Goal: Task Accomplishment & Management: Use online tool/utility

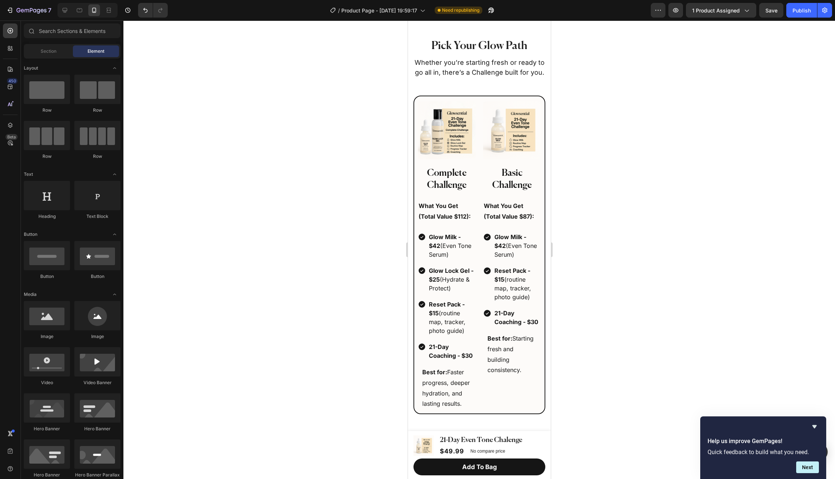
scroll to position [1219, 0]
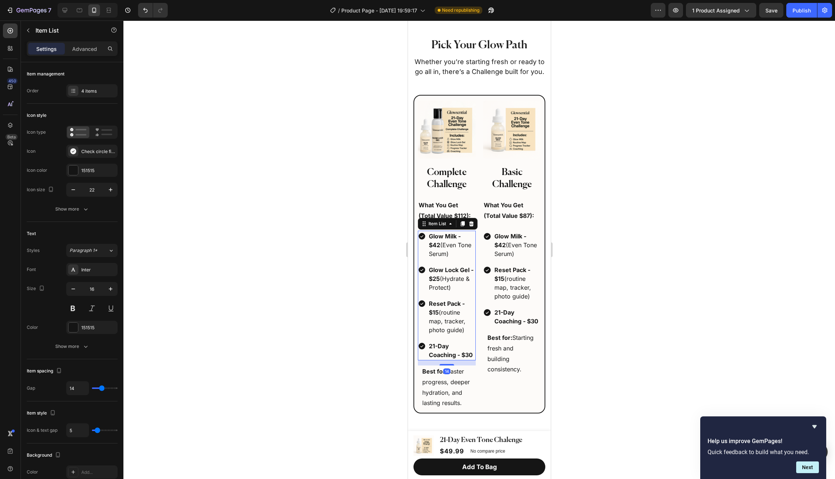
click at [465, 259] on div "Glow Milk - $42 (Even Tone Serum) Glow Lock Gel - $25 (Hydrate & Protect) Reset…" at bounding box center [447, 296] width 58 height 130
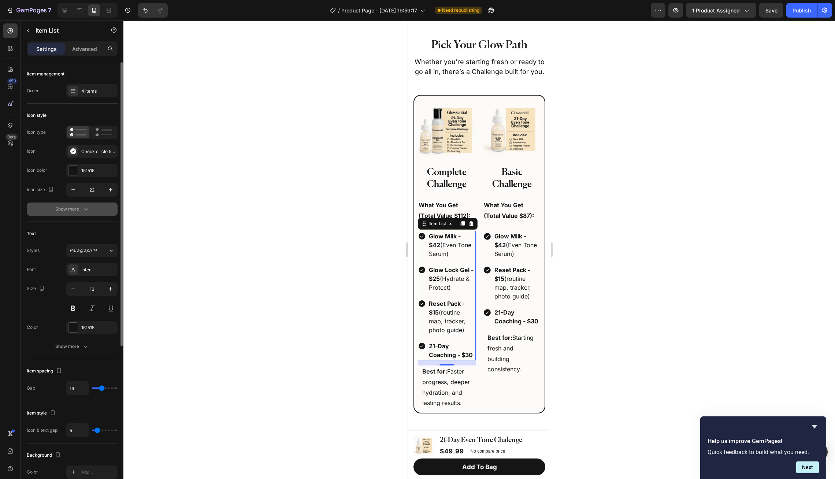
click at [84, 203] on button "Show more" at bounding box center [72, 209] width 91 height 13
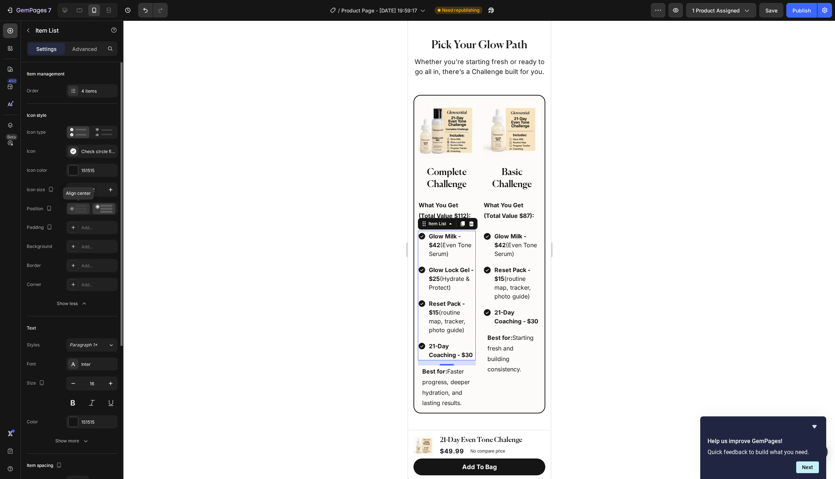
click at [84, 207] on icon at bounding box center [78, 209] width 17 height 8
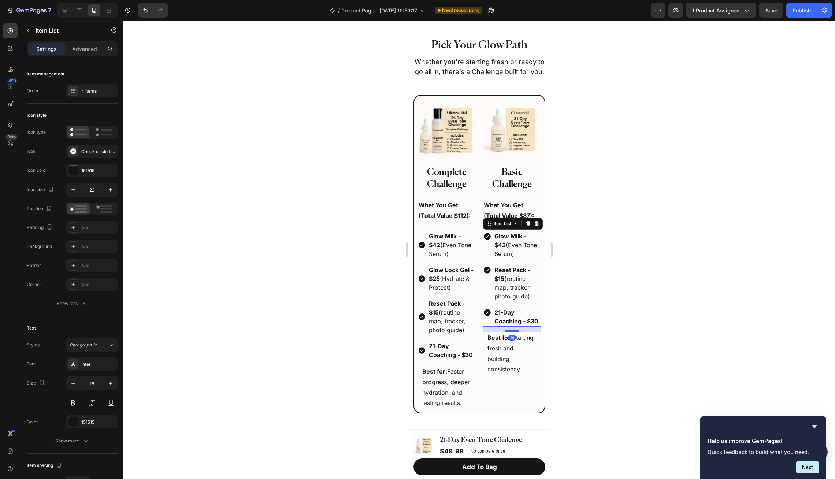
click at [490, 260] on div "Glow Milk - $42 (Even Tone Serum) Reset Pack - $15 (routine map, tracker, photo…" at bounding box center [512, 279] width 58 height 96
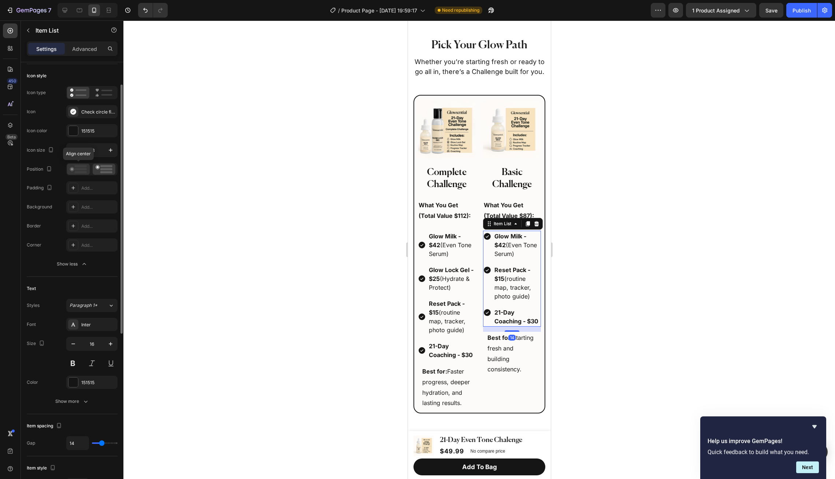
click at [81, 173] on div at bounding box center [78, 169] width 23 height 11
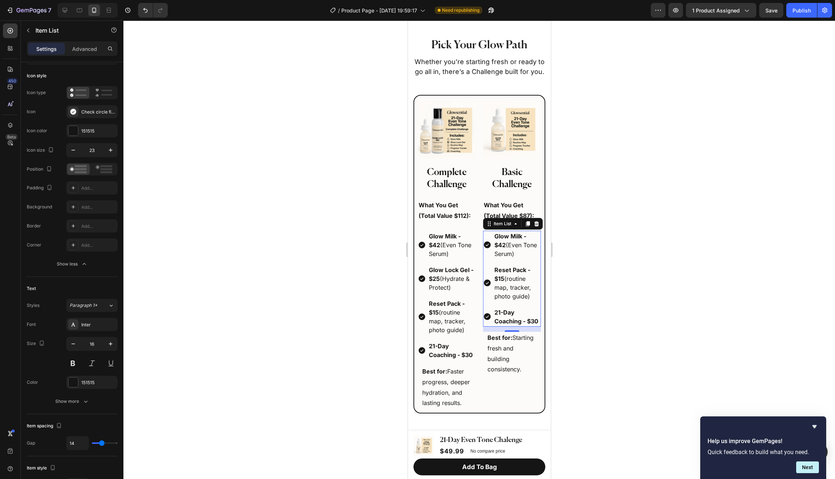
click at [272, 222] on div at bounding box center [479, 250] width 712 height 459
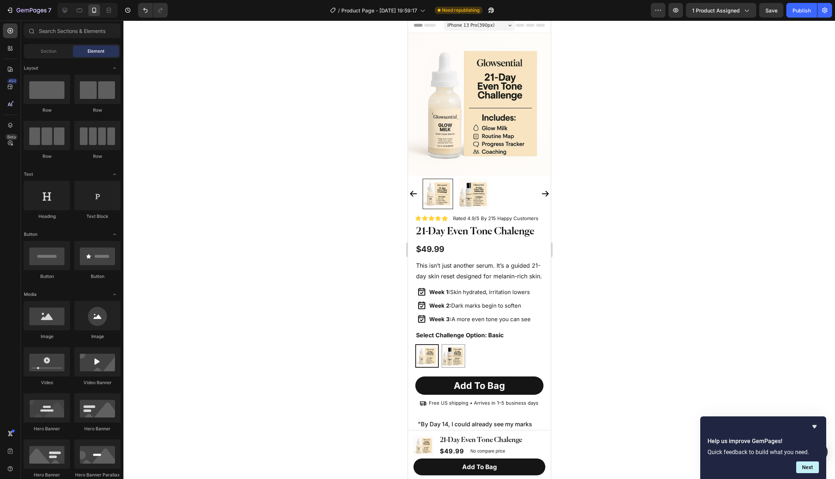
scroll to position [0, 0]
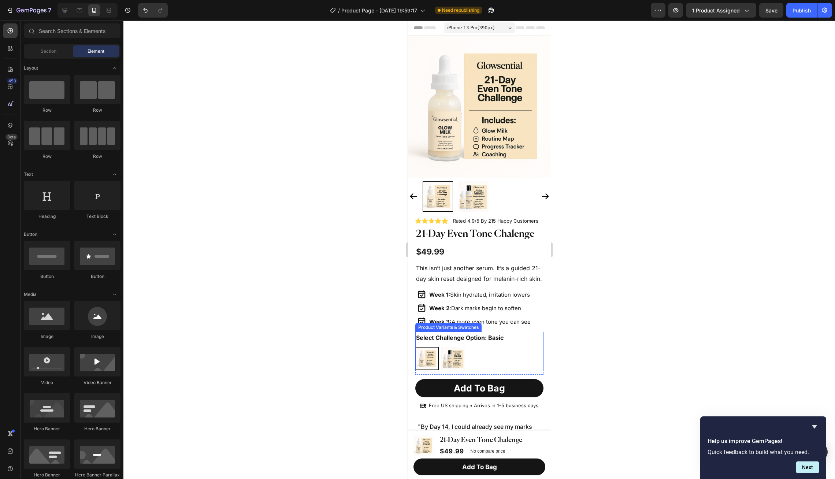
click at [450, 357] on img at bounding box center [453, 358] width 23 height 23
click at [442, 347] on input "Complete Complete" at bounding box center [441, 347] width 0 height 0
radio input "true"
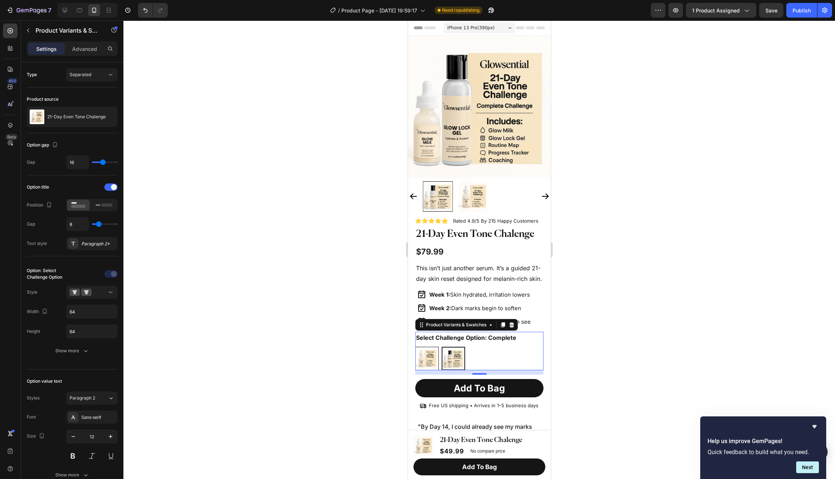
click at [432, 358] on img at bounding box center [426, 358] width 23 height 23
click at [415, 347] on input "Basic Basic" at bounding box center [415, 347] width 0 height 0
radio input "true"
